Goal: Information Seeking & Learning: Find specific page/section

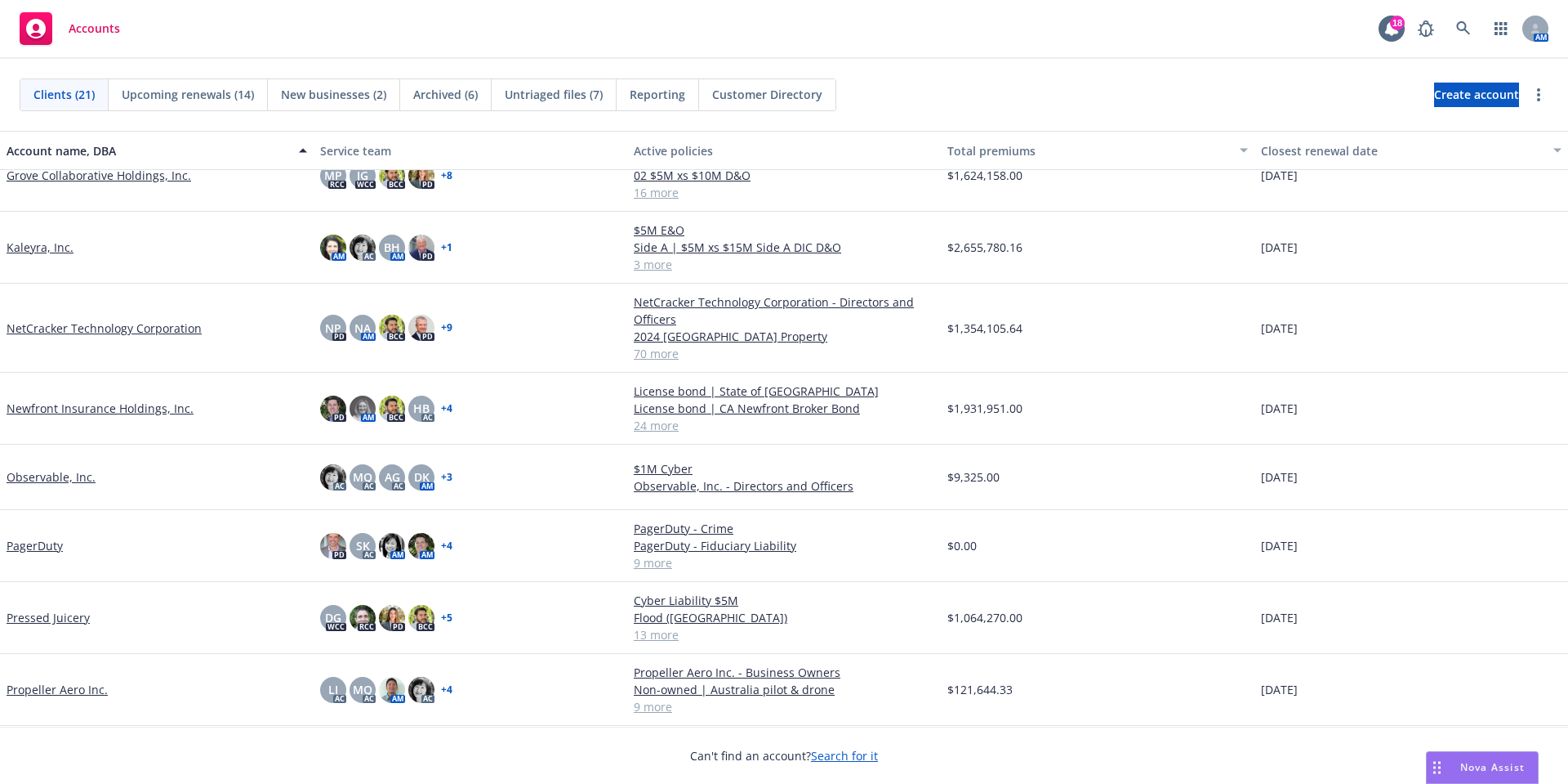
scroll to position [348, 0]
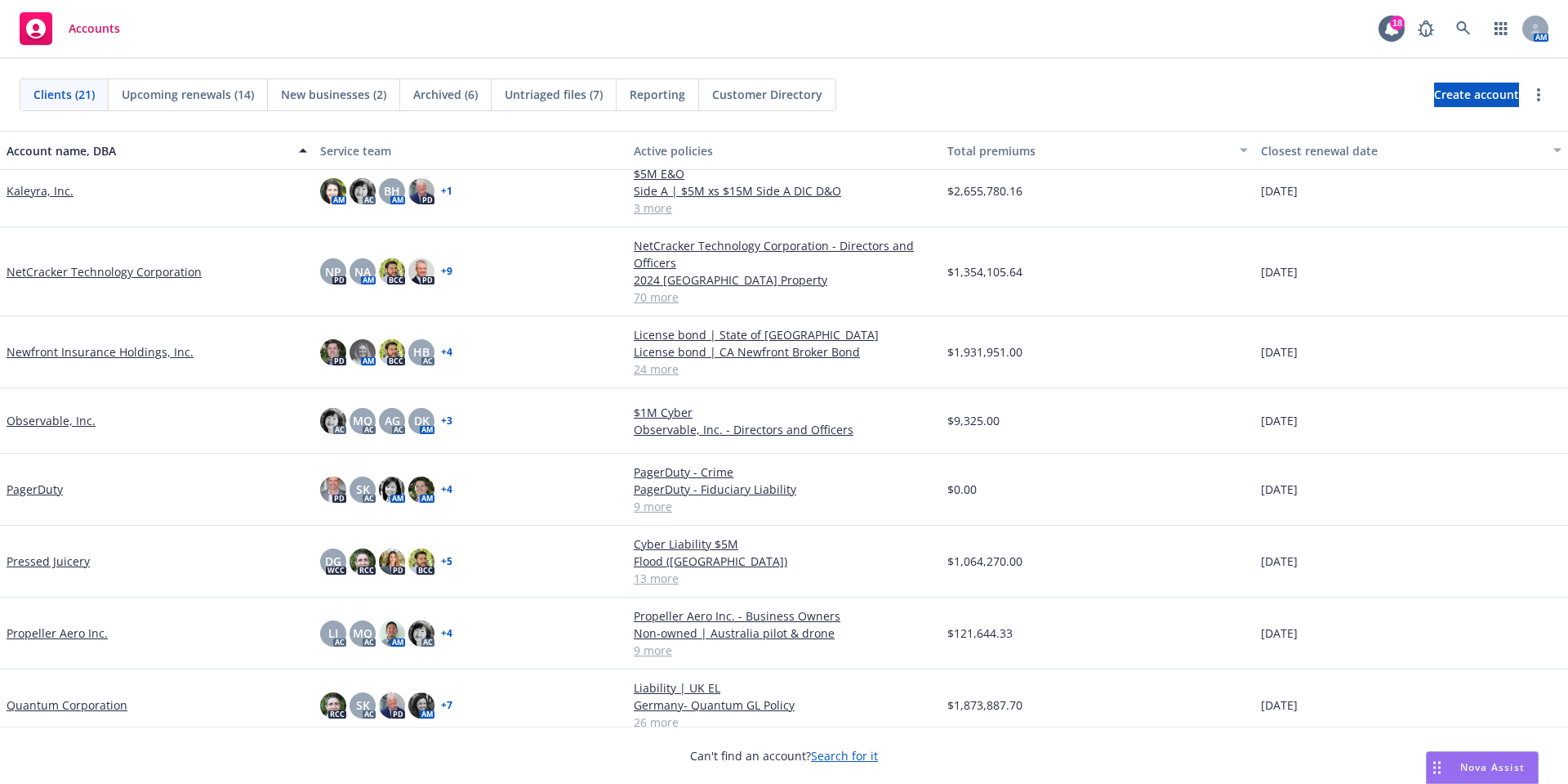
click at [43, 632] on link "Propeller Aero Inc." at bounding box center [57, 632] width 101 height 17
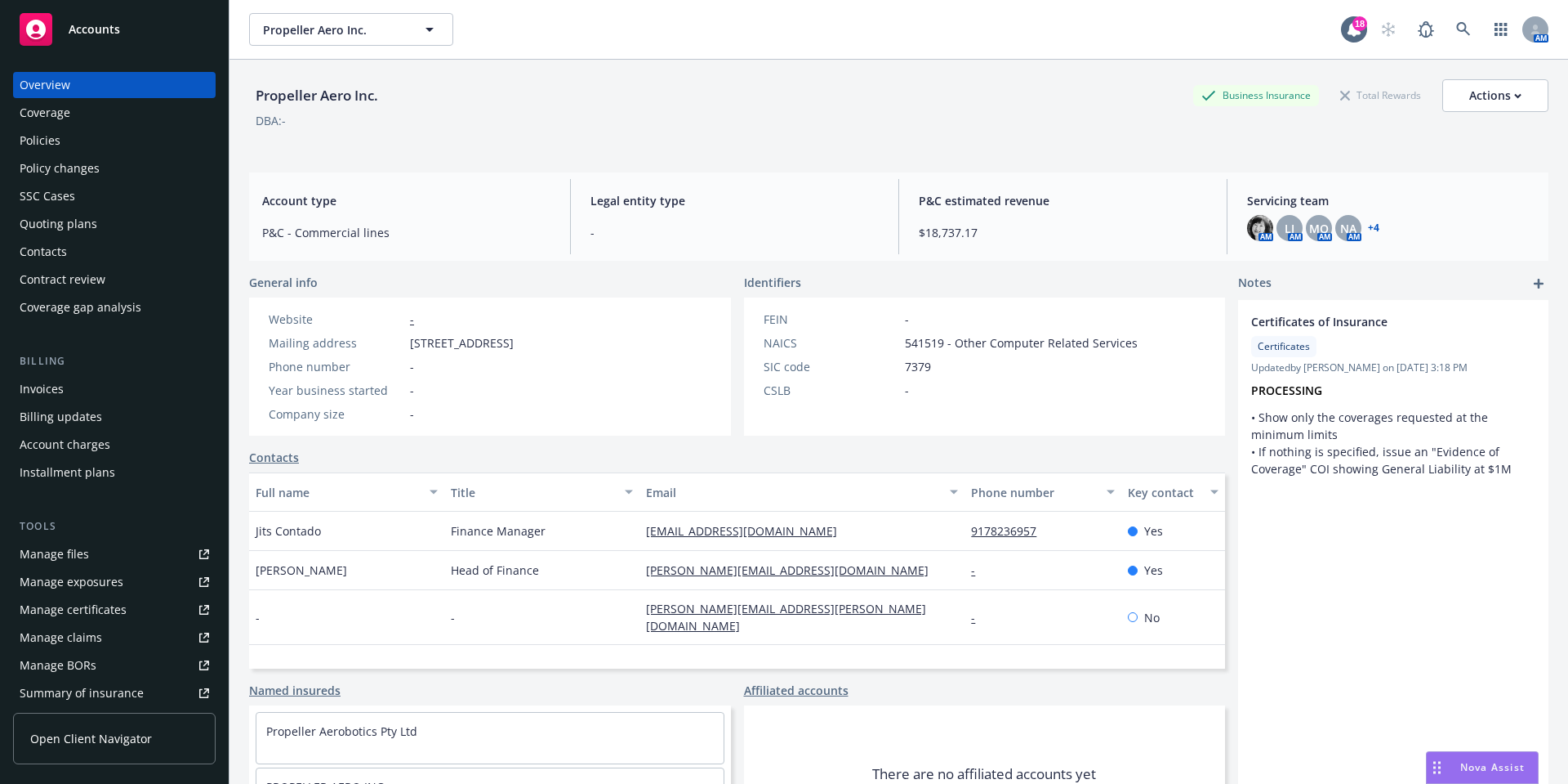
click at [46, 140] on div "Policies" at bounding box center [40, 140] width 41 height 27
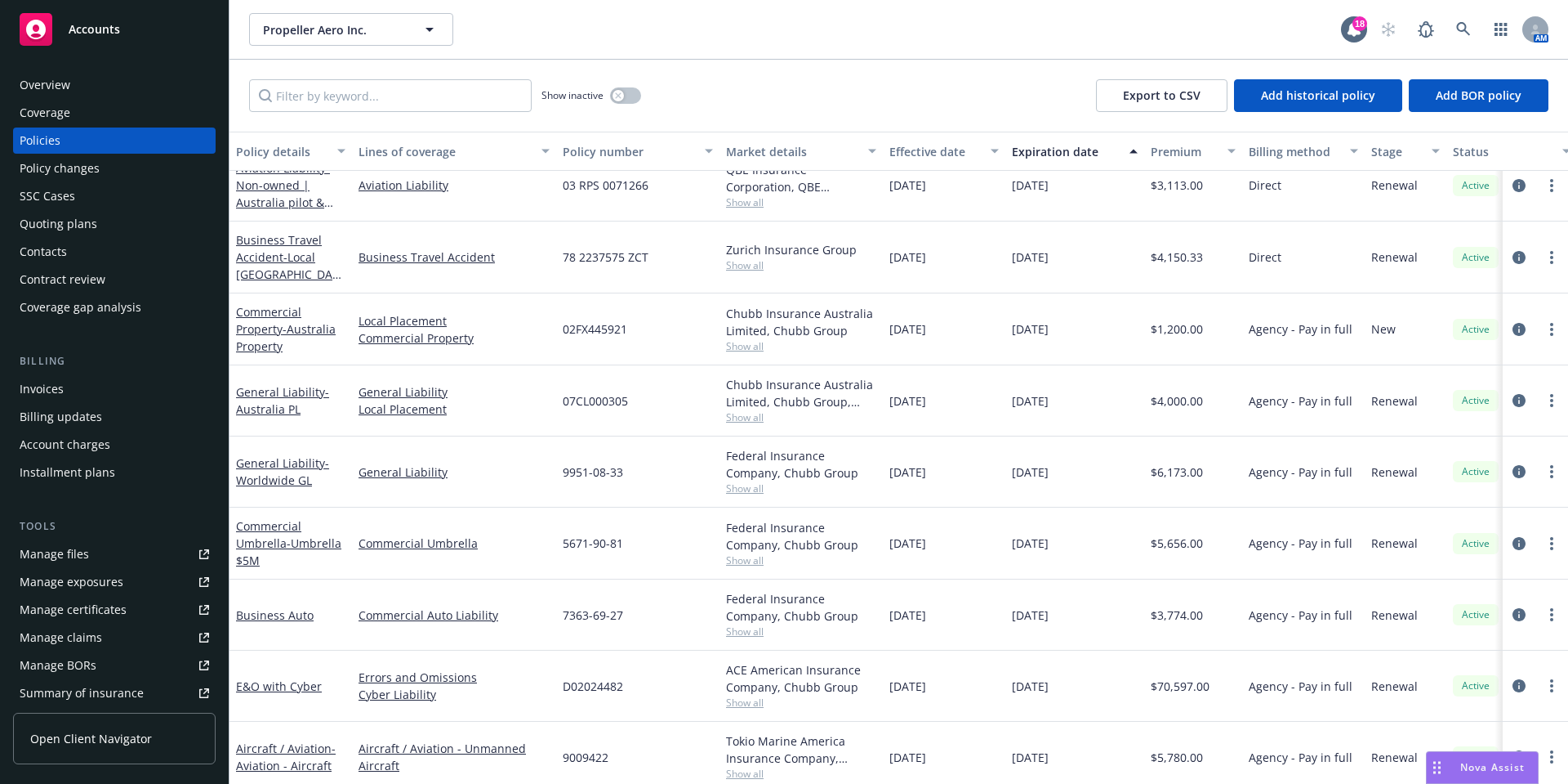
scroll to position [25, 0]
click at [1512, 331] on icon "circleInformation" at bounding box center [1518, 325] width 13 height 13
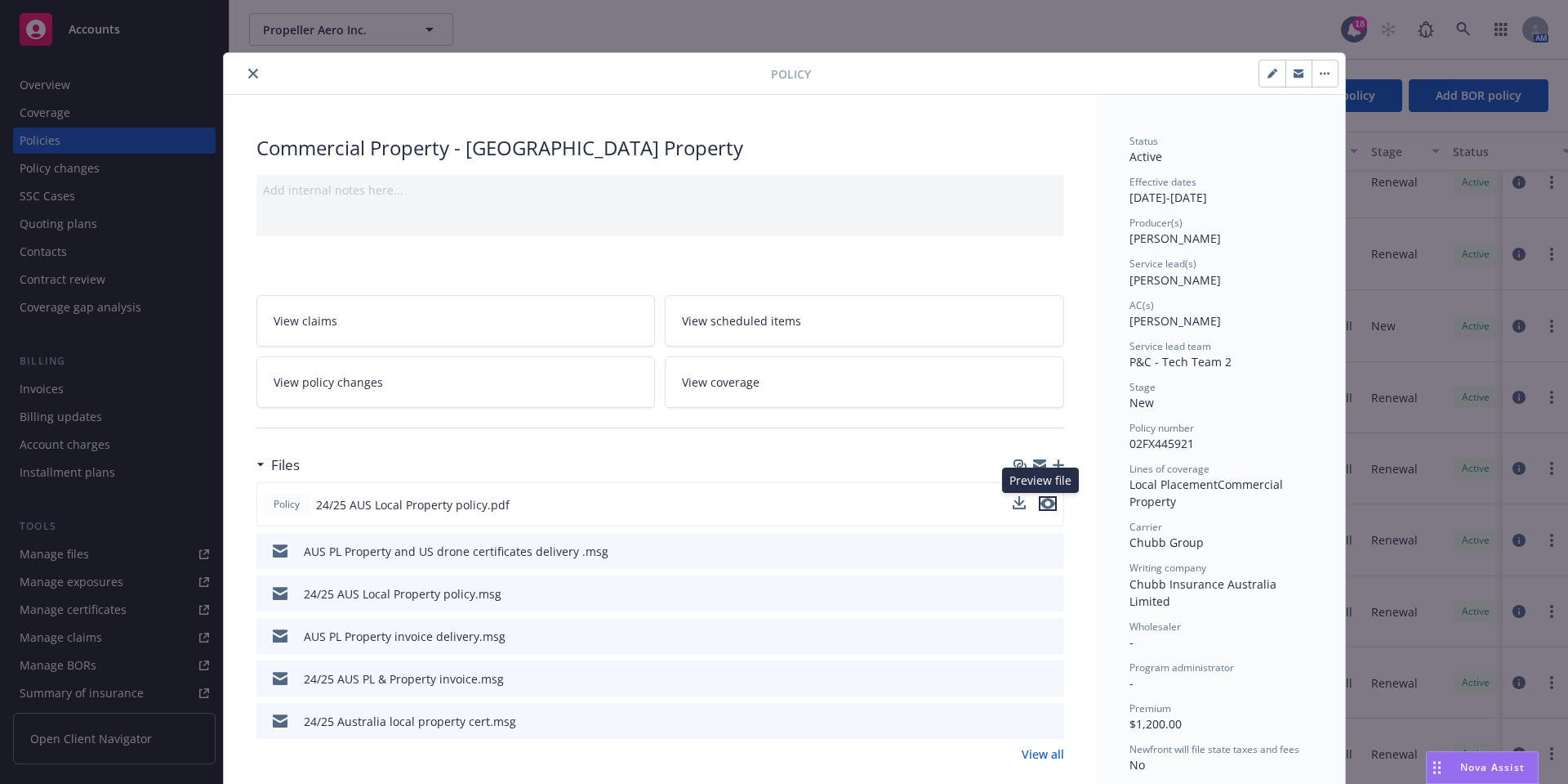
click at [1041, 507] on icon "preview file" at bounding box center [1048, 504] width 15 height 12
click at [248, 71] on icon "close" at bounding box center [253, 74] width 10 height 10
